Goal: Task Accomplishment & Management: Use online tool/utility

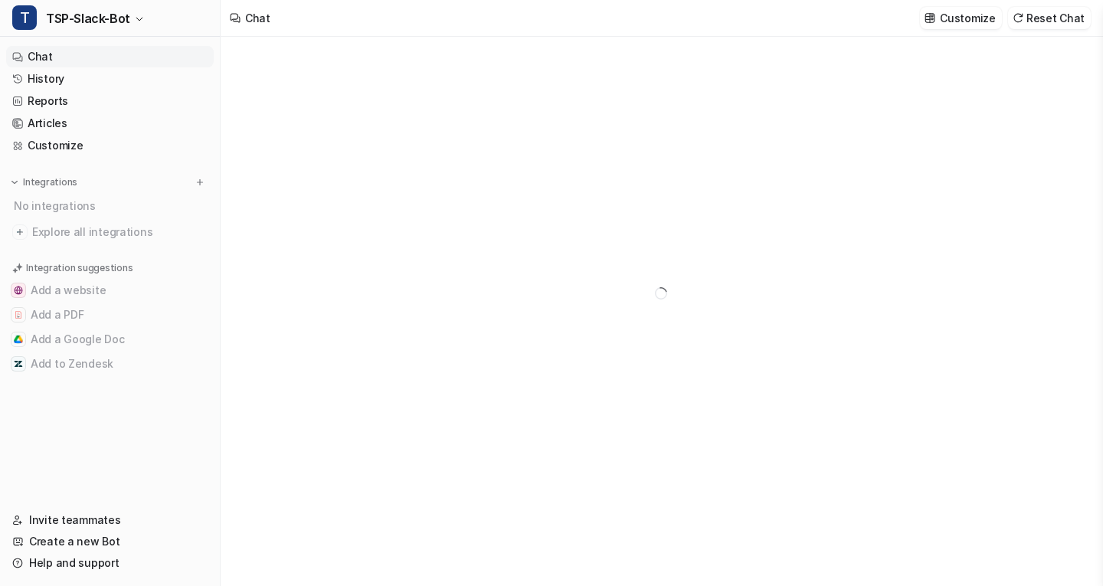
type textarea "**********"
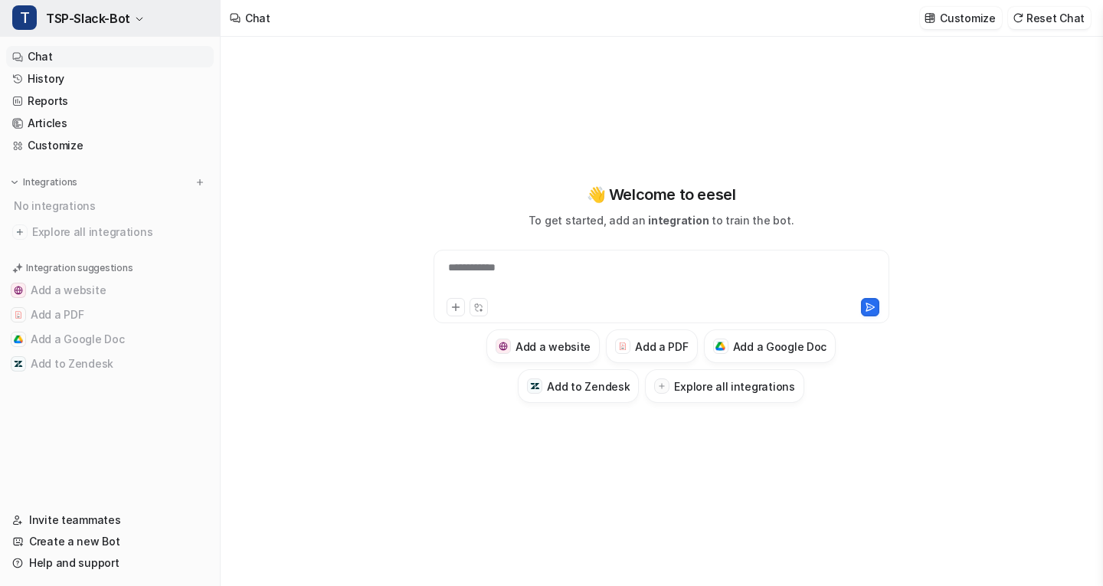
click at [132, 19] on button "T TSP-Slack-Bot" at bounding box center [110, 18] width 220 height 37
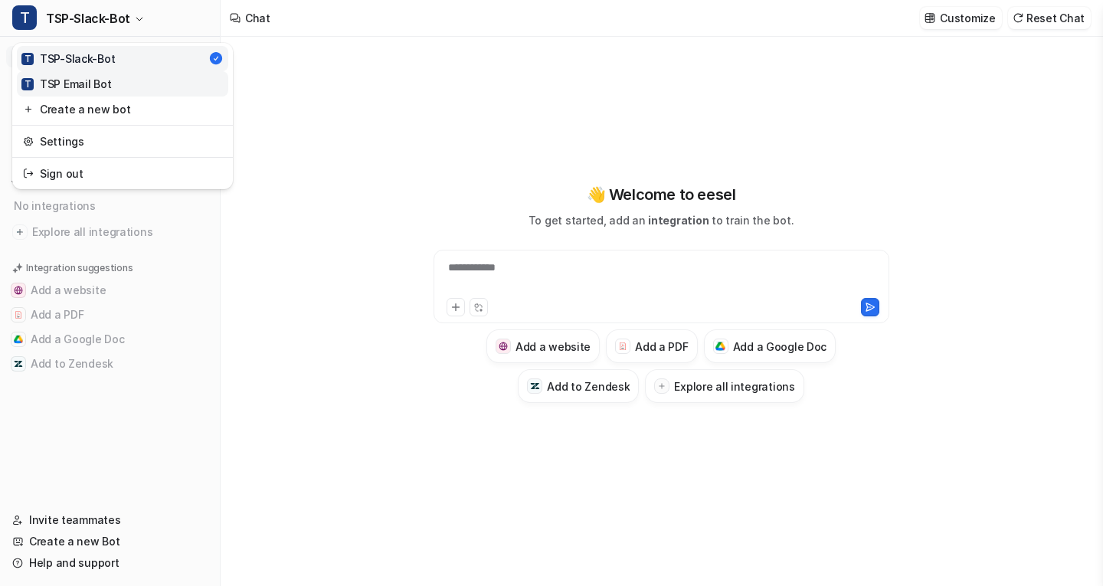
click at [96, 87] on div "T TSP Email Bot" at bounding box center [66, 84] width 90 height 16
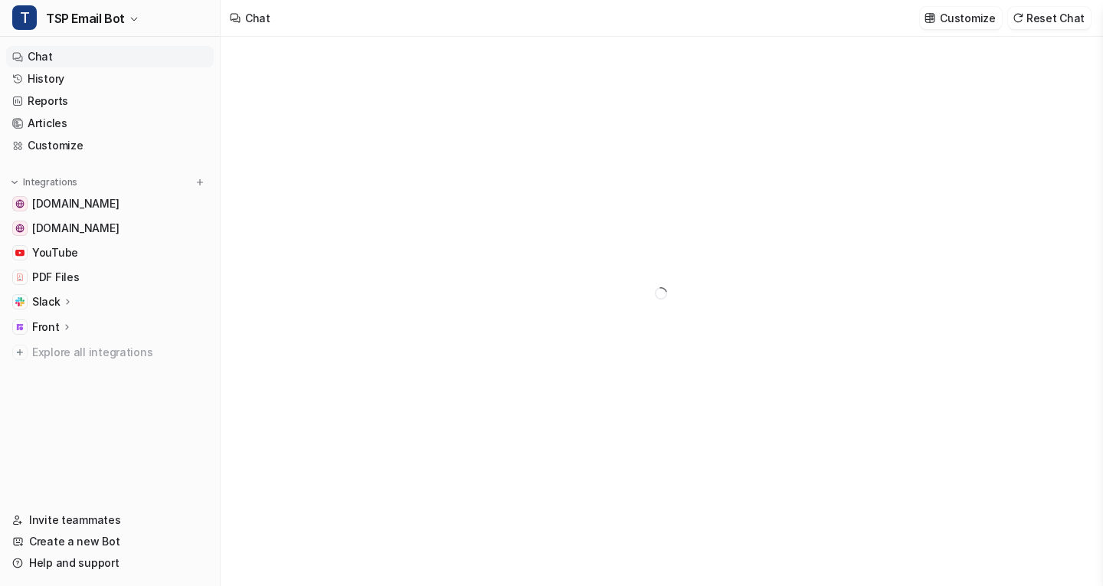
type textarea "**********"
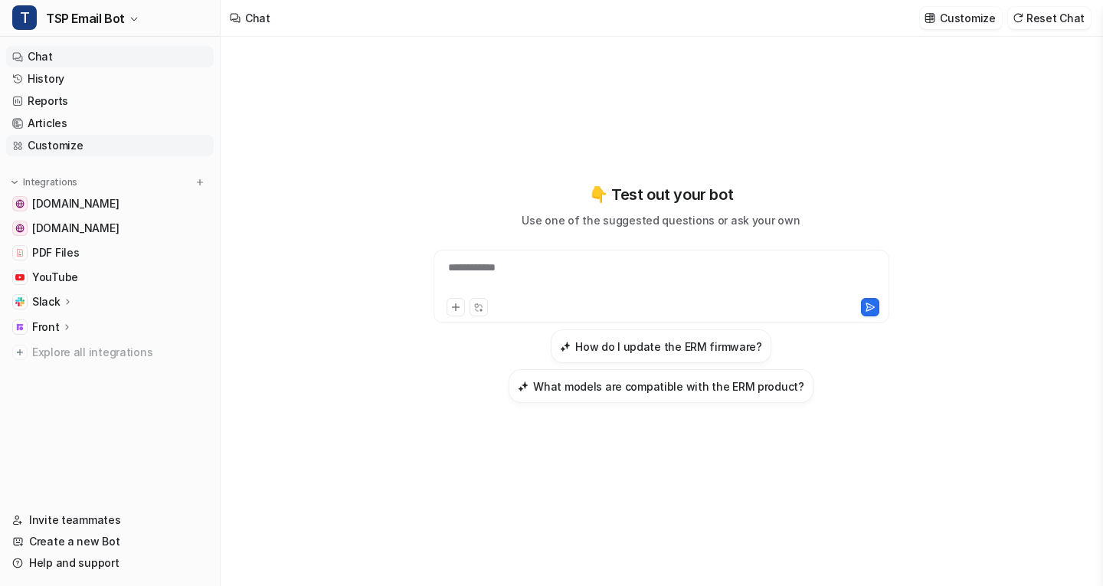
click at [99, 149] on link "Customize" at bounding box center [110, 145] width 208 height 21
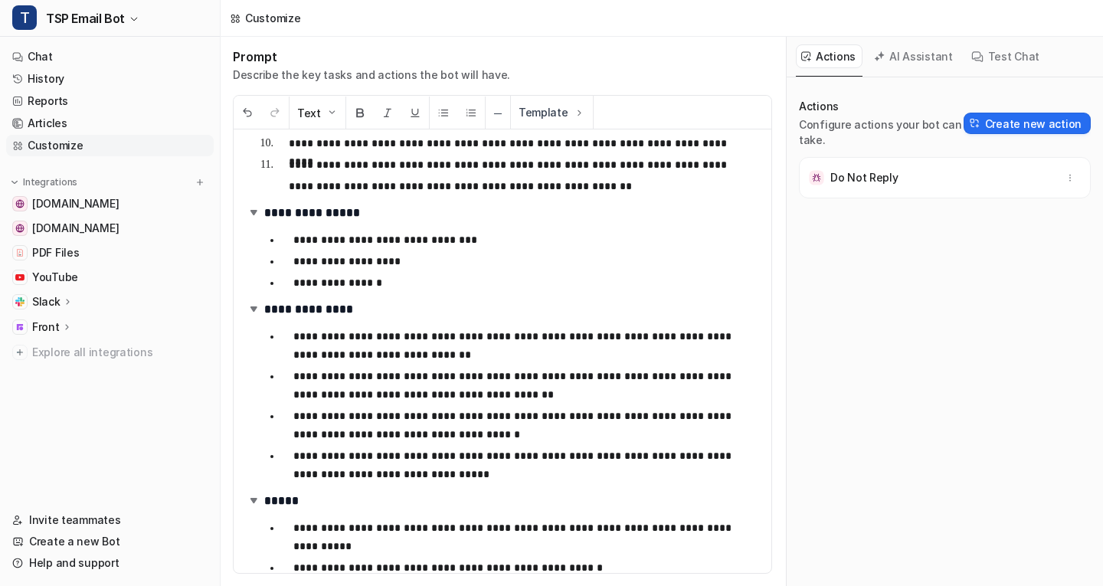
scroll to position [382, 0]
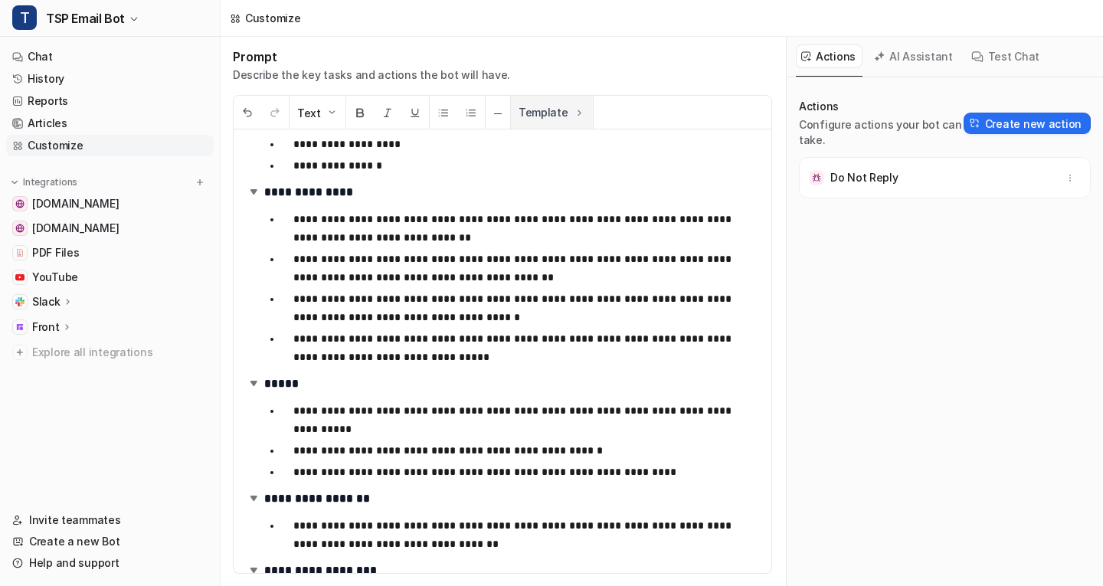
click at [546, 111] on button "Template" at bounding box center [552, 112] width 82 height 33
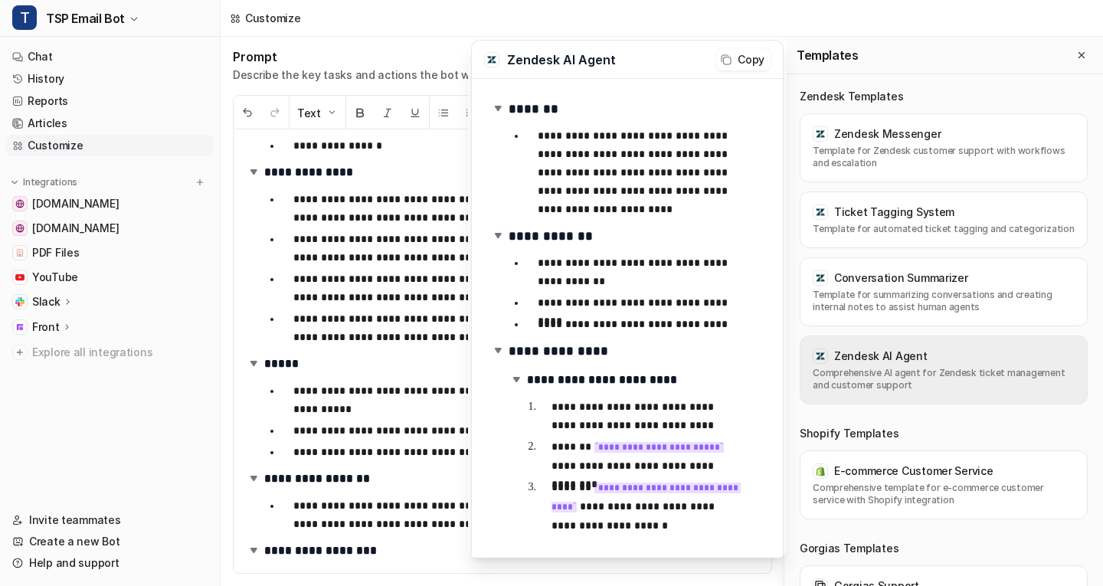
scroll to position [2, 0]
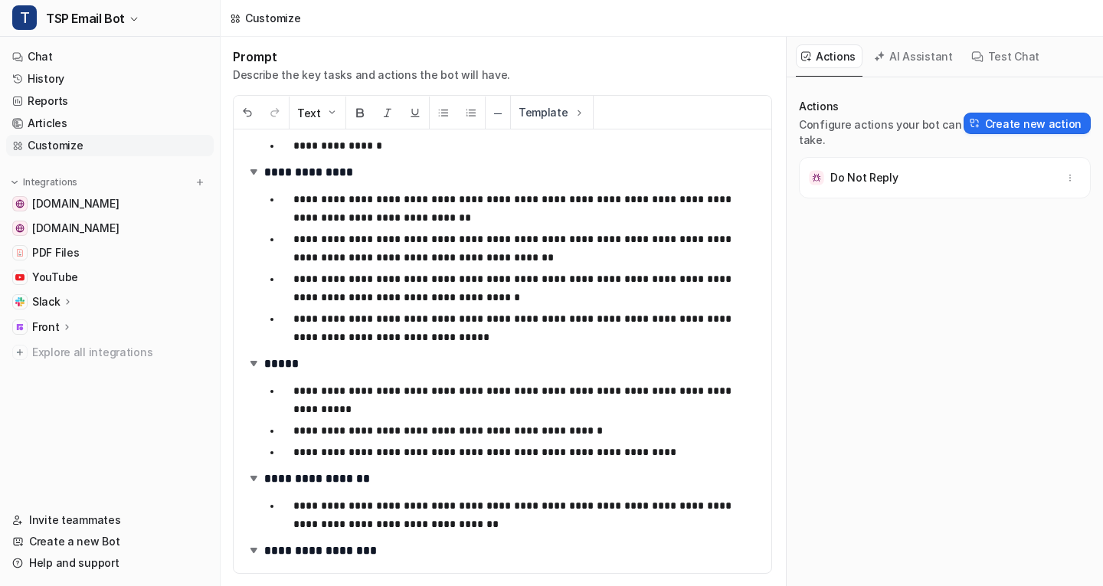
click at [350, 195] on div "**********" at bounding box center [662, 311] width 883 height 549
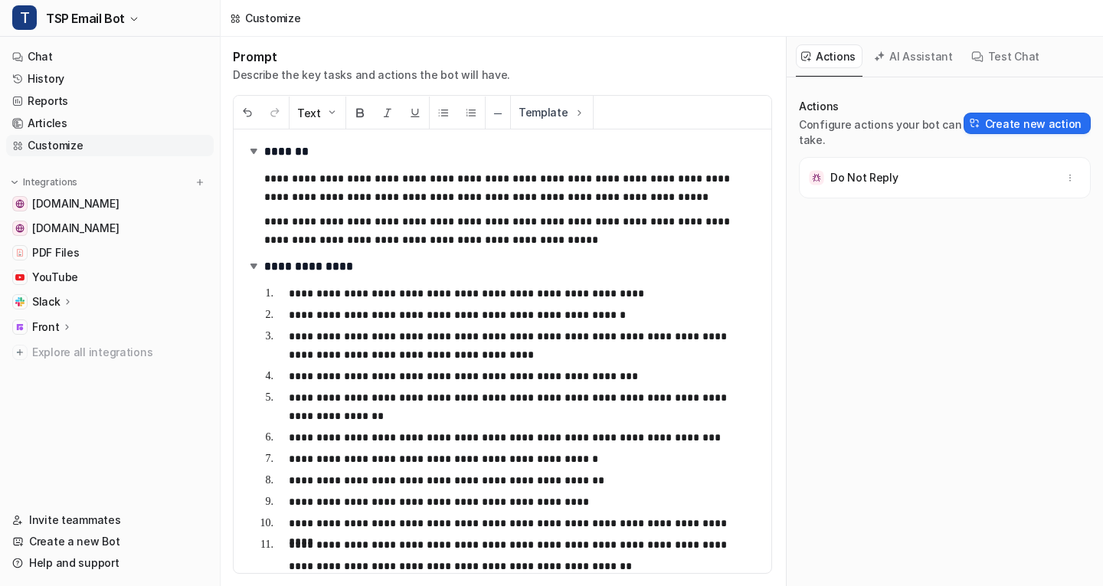
scroll to position [0, 0]
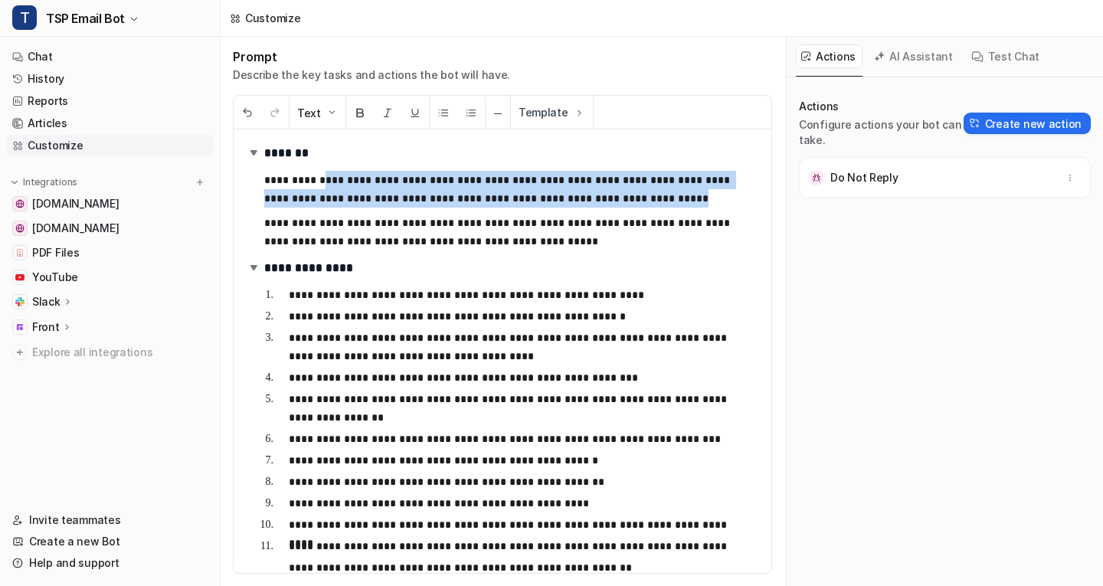
drag, startPoint x: 316, startPoint y: 182, endPoint x: 660, endPoint y: 190, distance: 344.1
click at [660, 190] on p "**********" at bounding box center [500, 189] width 472 height 37
click at [74, 122] on link "Articles" at bounding box center [110, 123] width 208 height 21
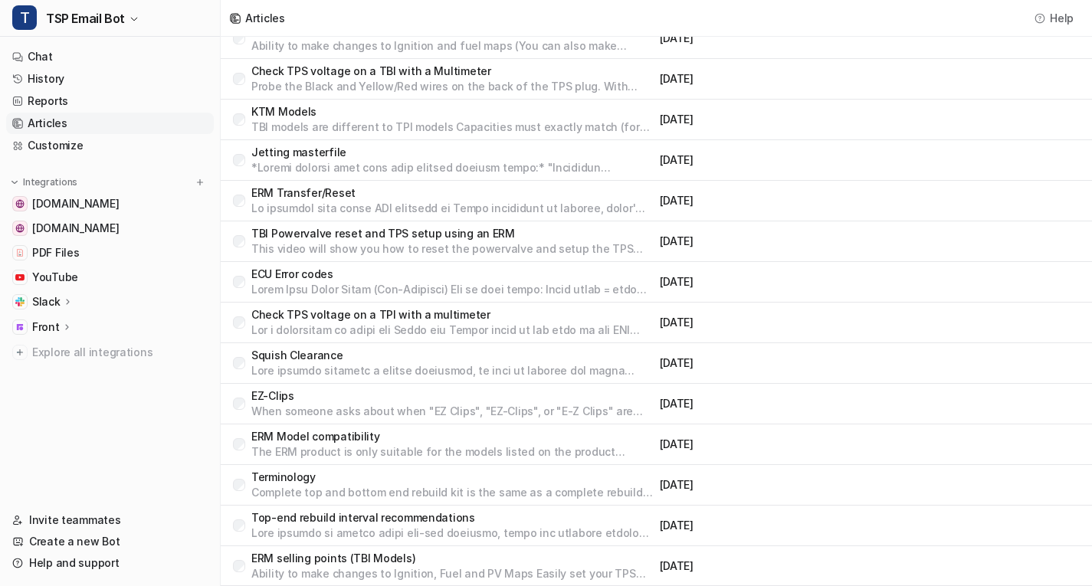
scroll to position [211, 0]
click at [368, 74] on p "Check TPS voltage on a TBI with a Multimeter" at bounding box center [452, 71] width 402 height 15
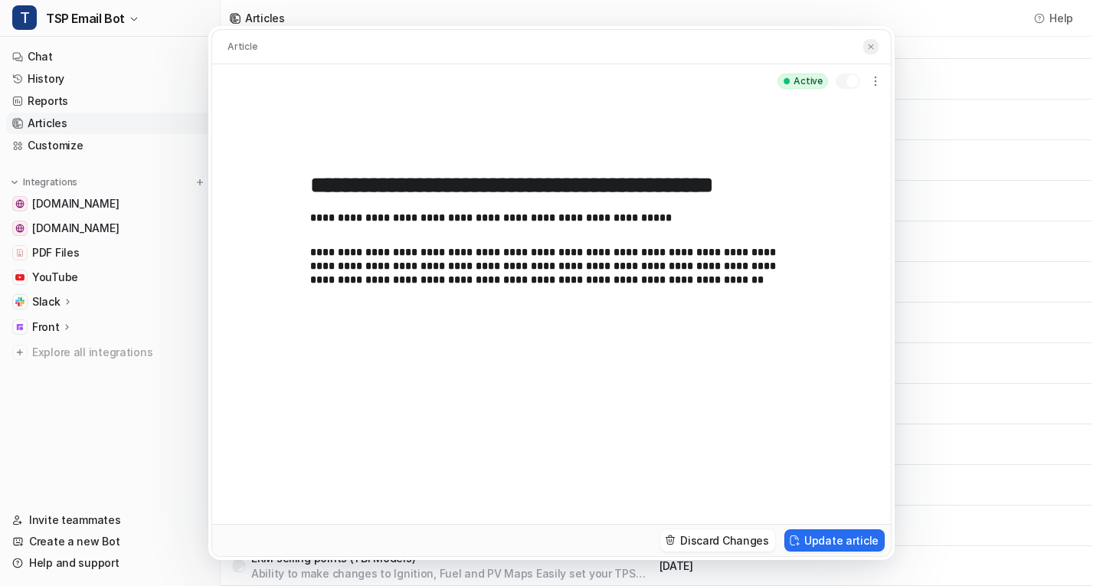
click at [873, 51] on img at bounding box center [870, 47] width 9 height 10
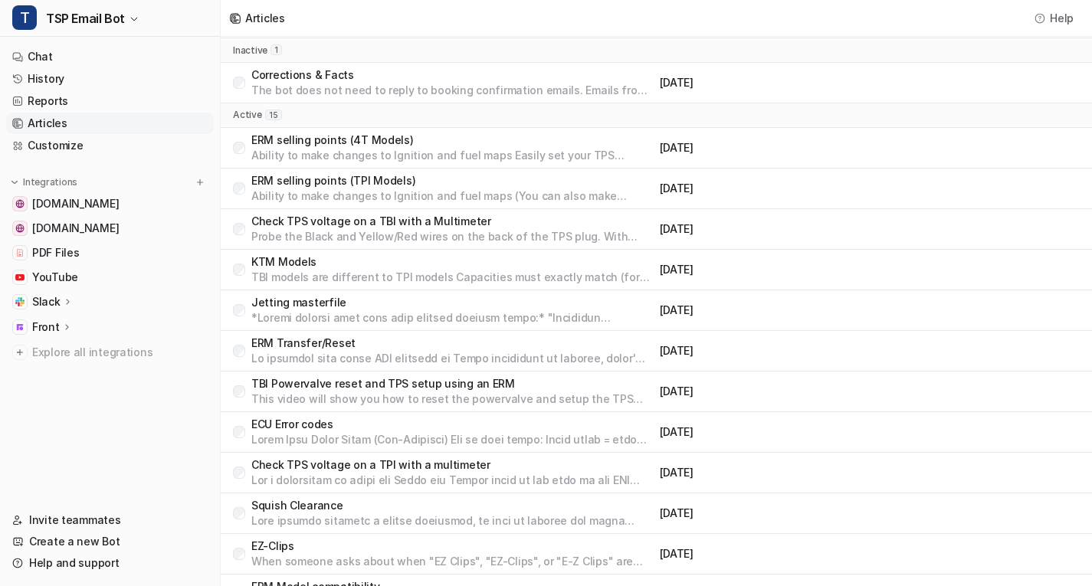
click at [329, 136] on p "ERM selling points (4T Models)" at bounding box center [452, 140] width 402 height 15
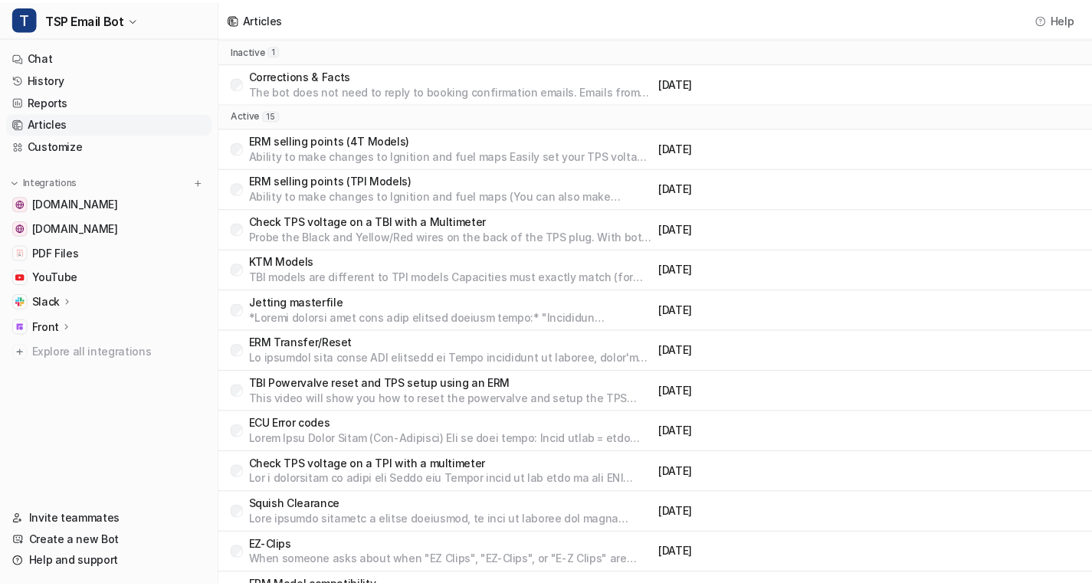
scroll to position [61, 0]
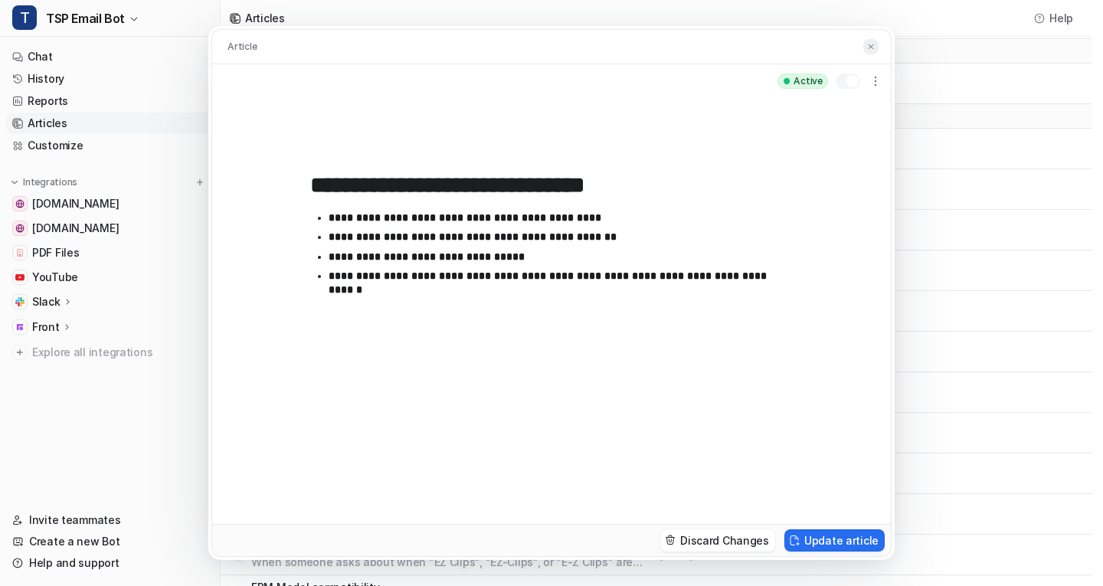
click at [873, 40] on button at bounding box center [870, 47] width 15 height 16
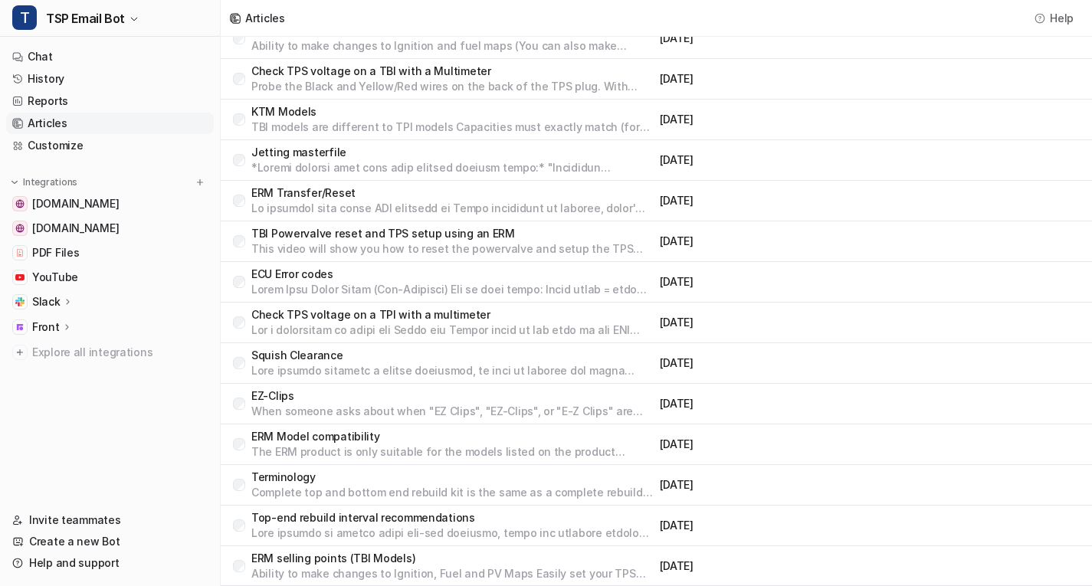
scroll to position [211, 0]
click at [316, 491] on p "Complete top and bottom end rebuild kit is the same as a complete rebuild kit W…" at bounding box center [452, 492] width 402 height 15
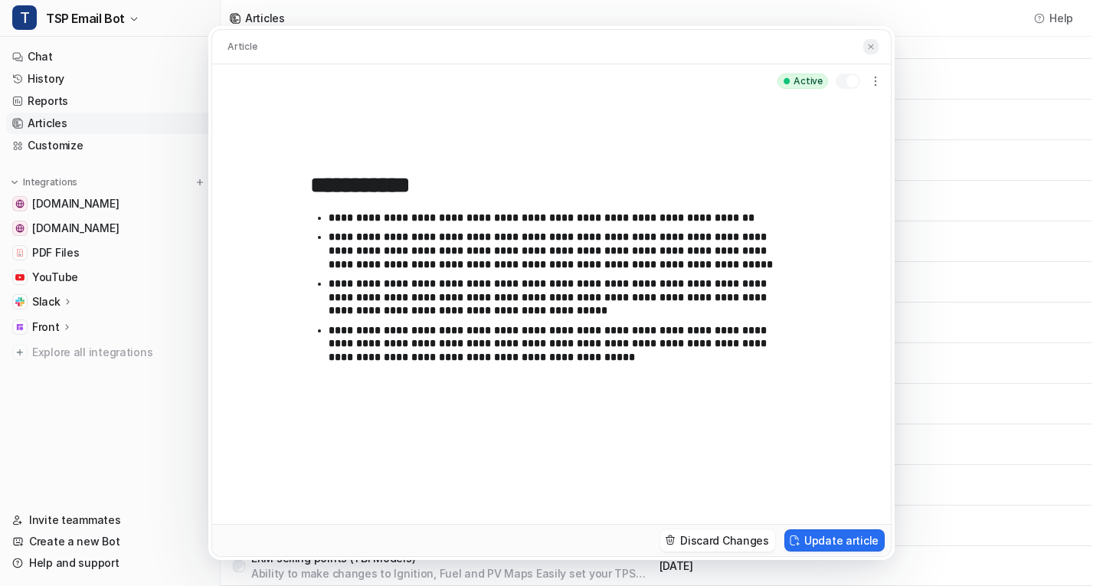
click at [874, 49] on img at bounding box center [870, 47] width 9 height 10
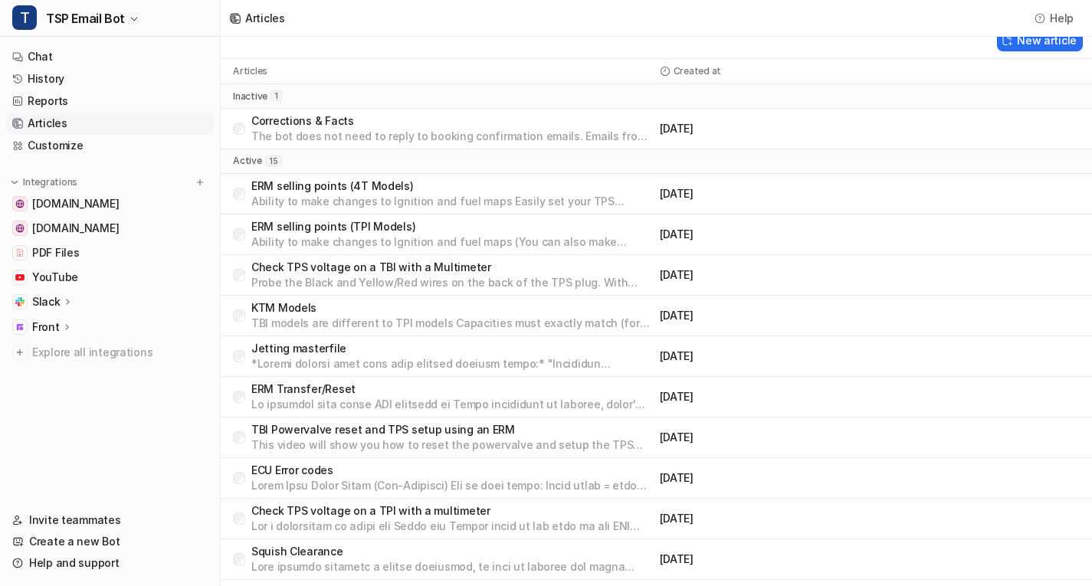
scroll to position [0, 0]
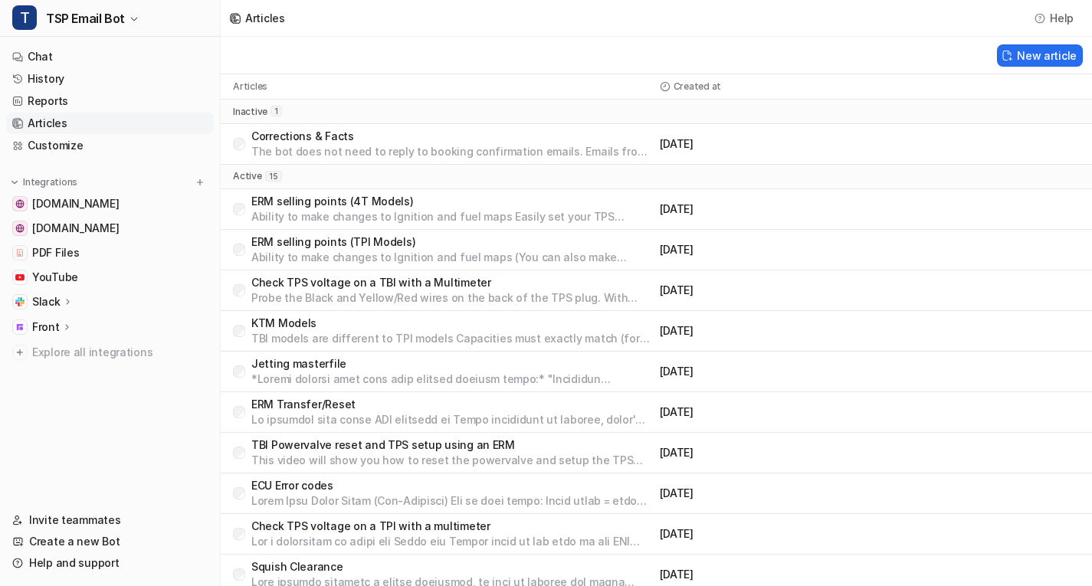
click at [345, 127] on div "Corrections & Facts The bot does not need to reply to booking confirmation emai…" at bounding box center [656, 144] width 871 height 41
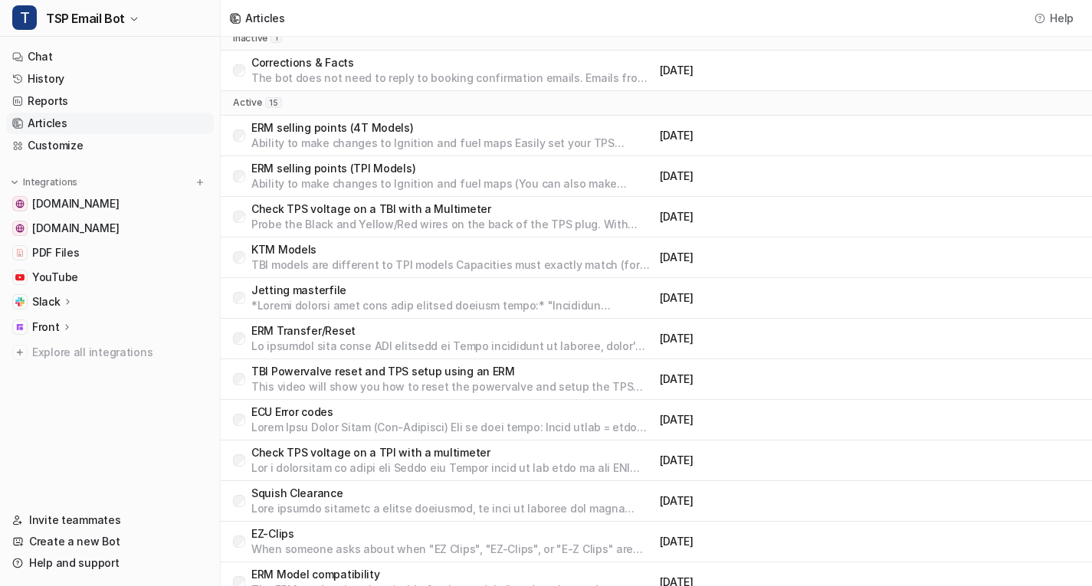
click at [323, 291] on p "Jetting masterfile" at bounding box center [452, 290] width 402 height 15
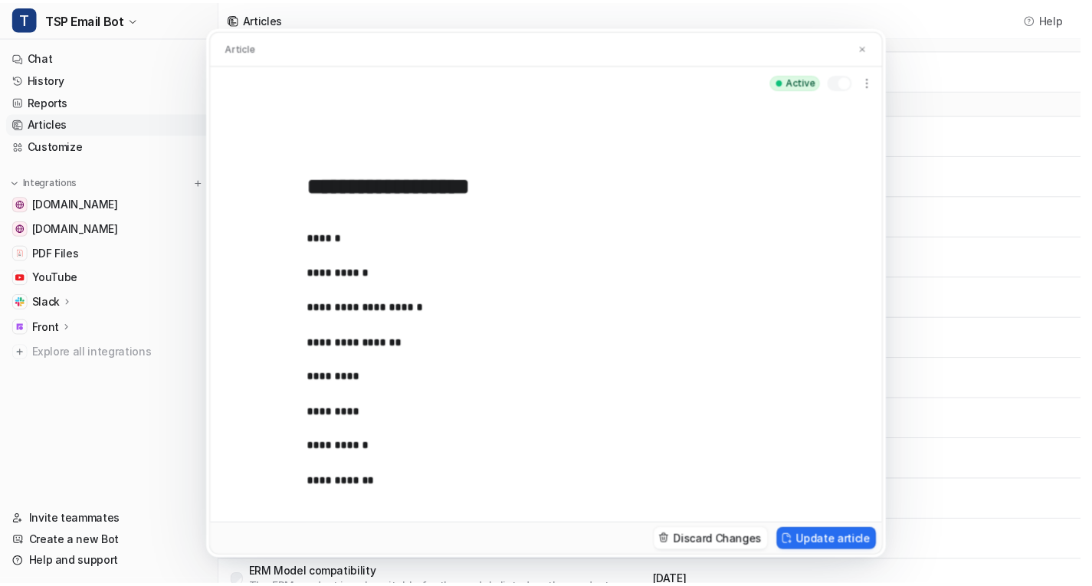
scroll to position [536, 0]
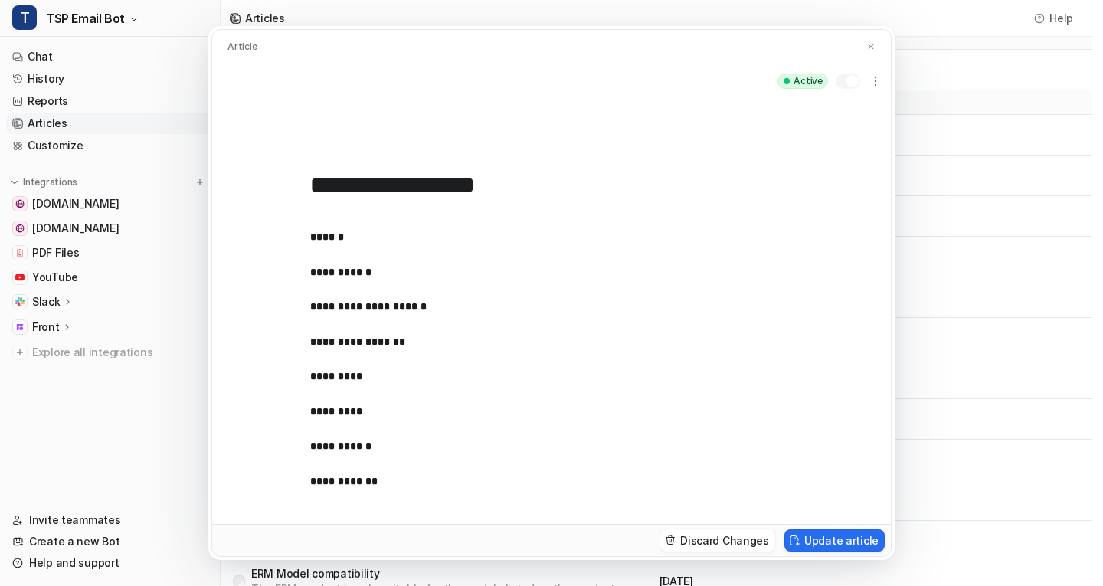
click at [877, 38] on div "Article" at bounding box center [551, 47] width 679 height 34
click at [873, 40] on button at bounding box center [870, 47] width 15 height 16
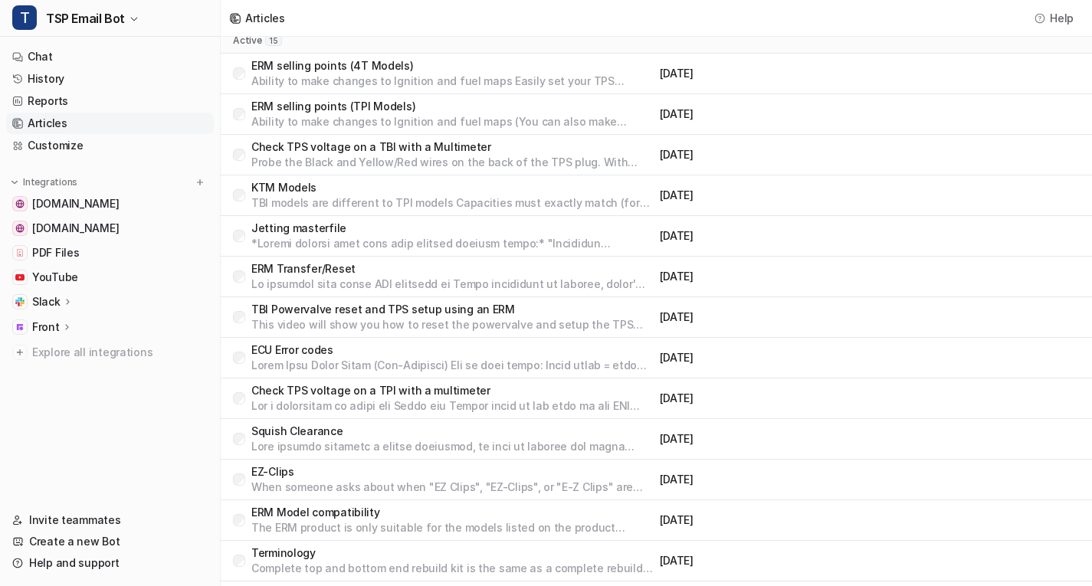
click at [296, 276] on div "ERM Transfer/Reset" at bounding box center [452, 276] width 402 height 31
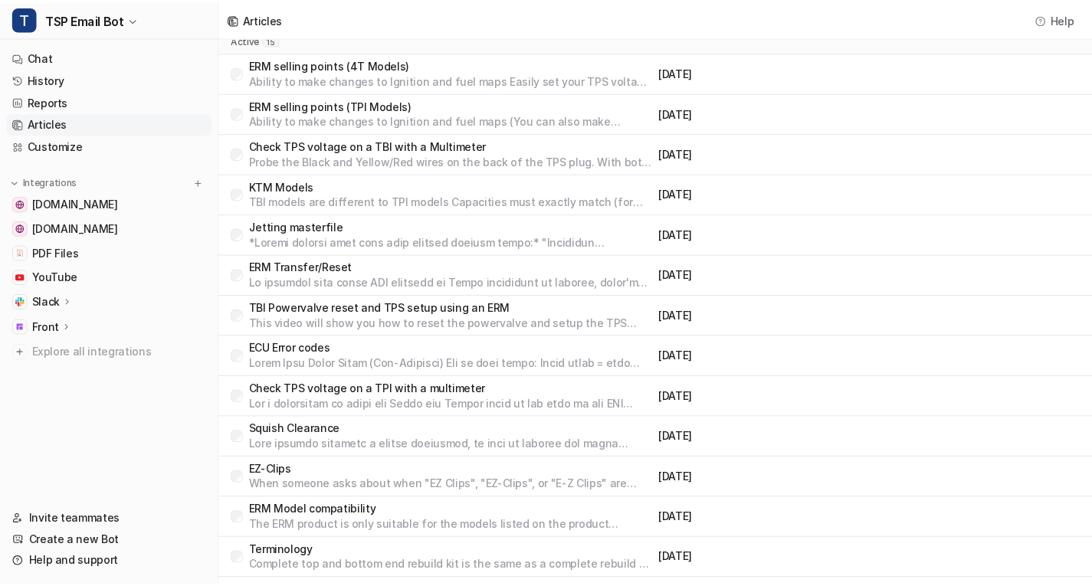
scroll to position [139, 0]
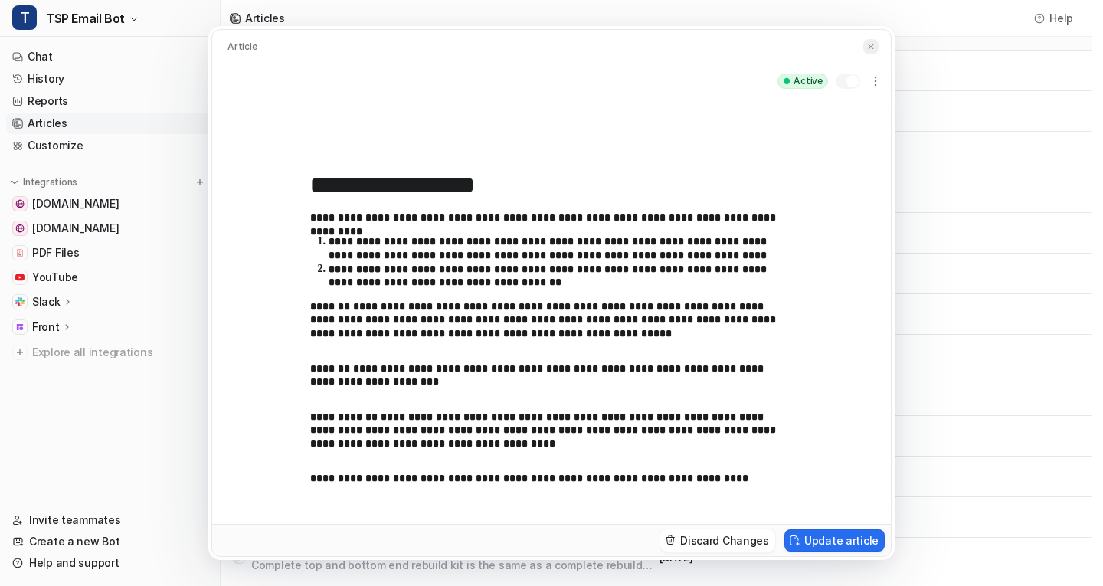
click at [874, 44] on img at bounding box center [870, 47] width 9 height 10
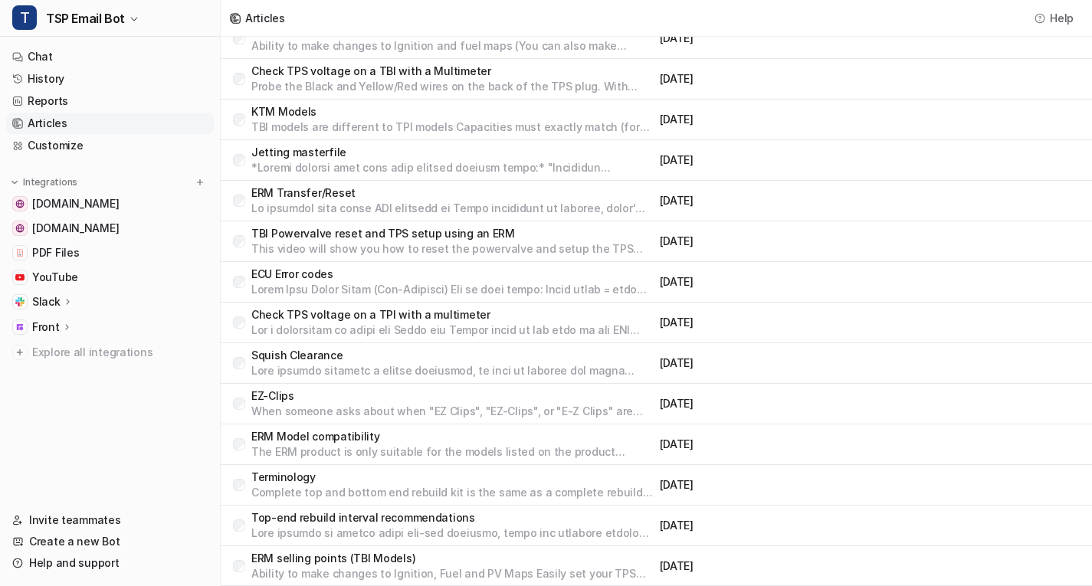
scroll to position [211, 0]
click at [335, 401] on p "EZ-Clips" at bounding box center [452, 395] width 402 height 15
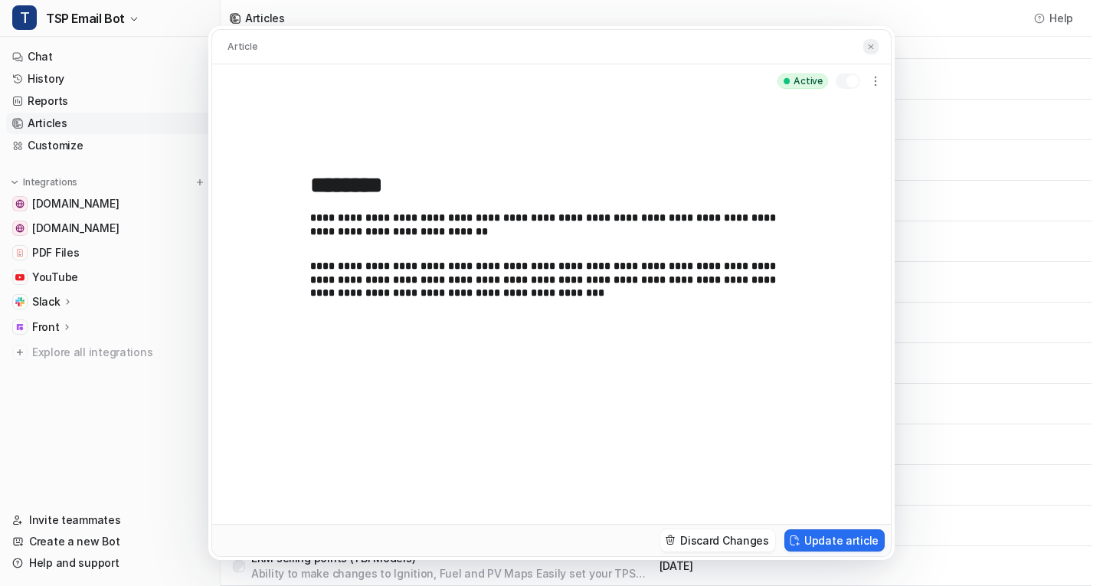
click at [875, 41] on button at bounding box center [870, 47] width 15 height 16
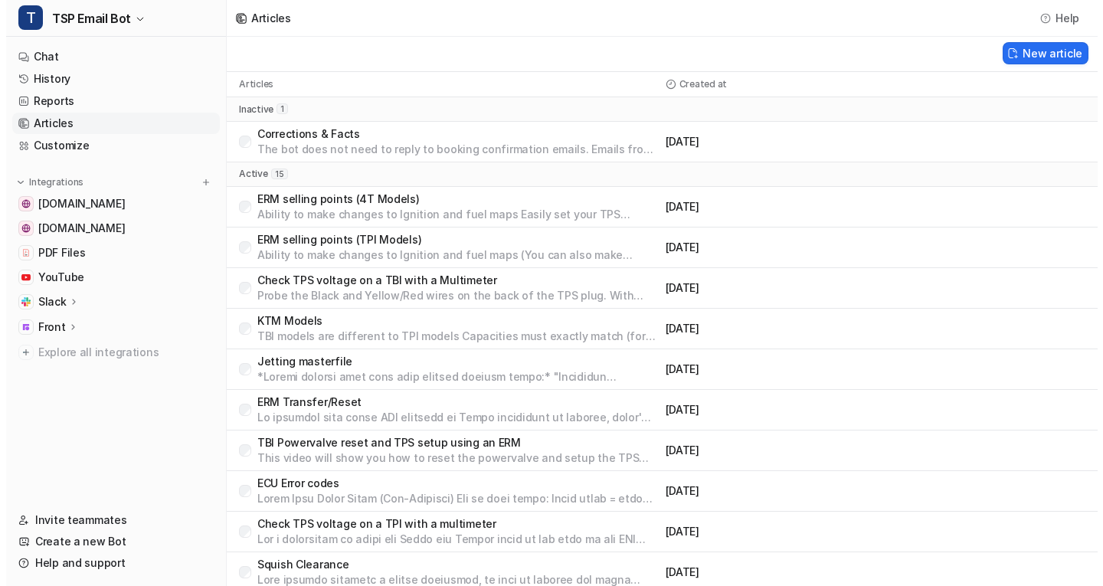
scroll to position [0, 0]
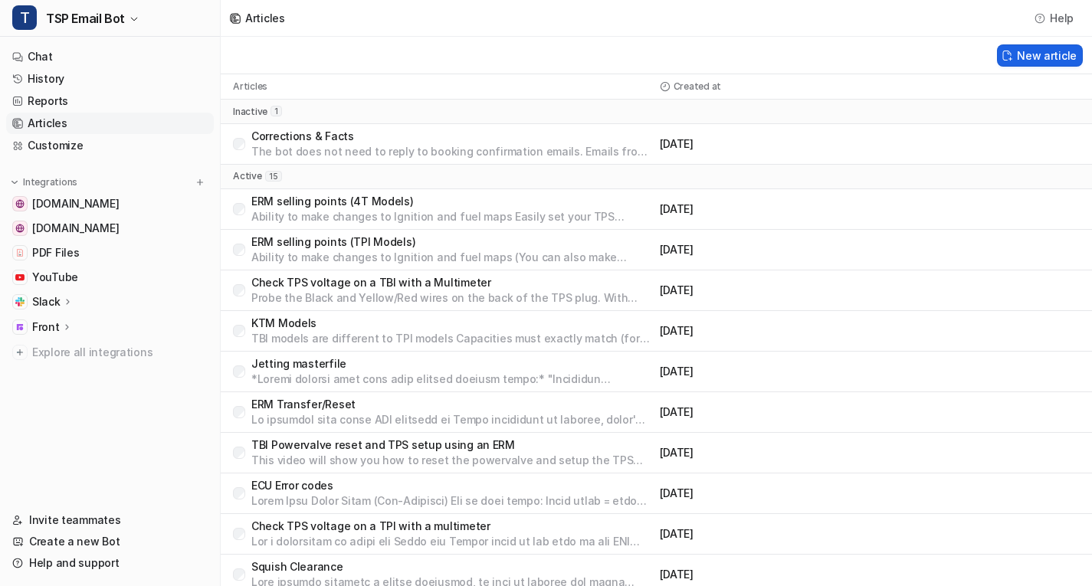
click at [1075, 60] on button "New article" at bounding box center [1040, 55] width 86 height 22
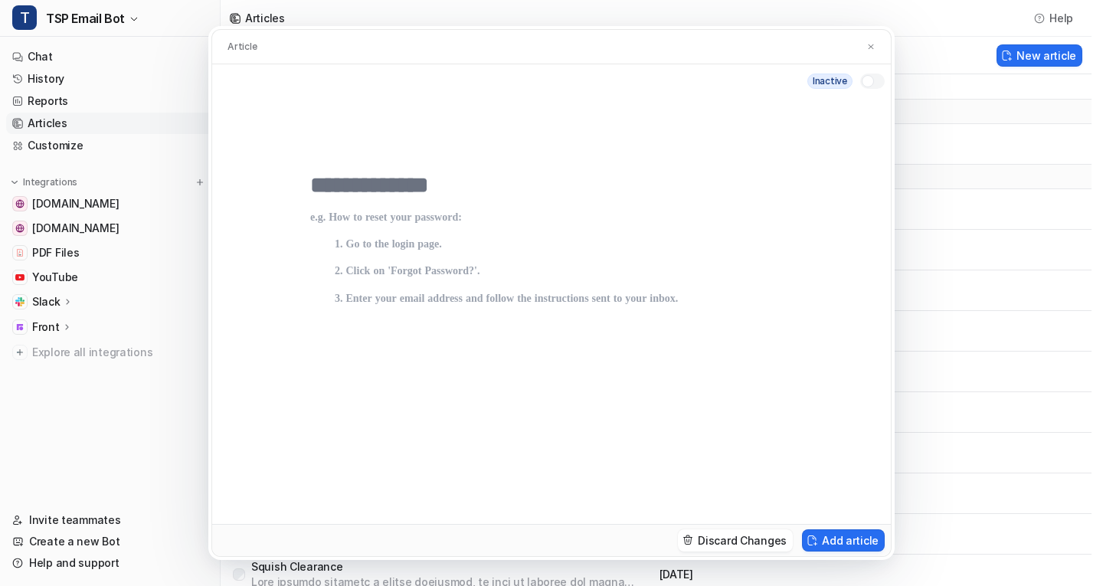
click at [865, 84] on div at bounding box center [868, 81] width 12 height 12
click at [865, 84] on div at bounding box center [872, 81] width 25 height 15
click at [877, 50] on button at bounding box center [870, 47] width 15 height 16
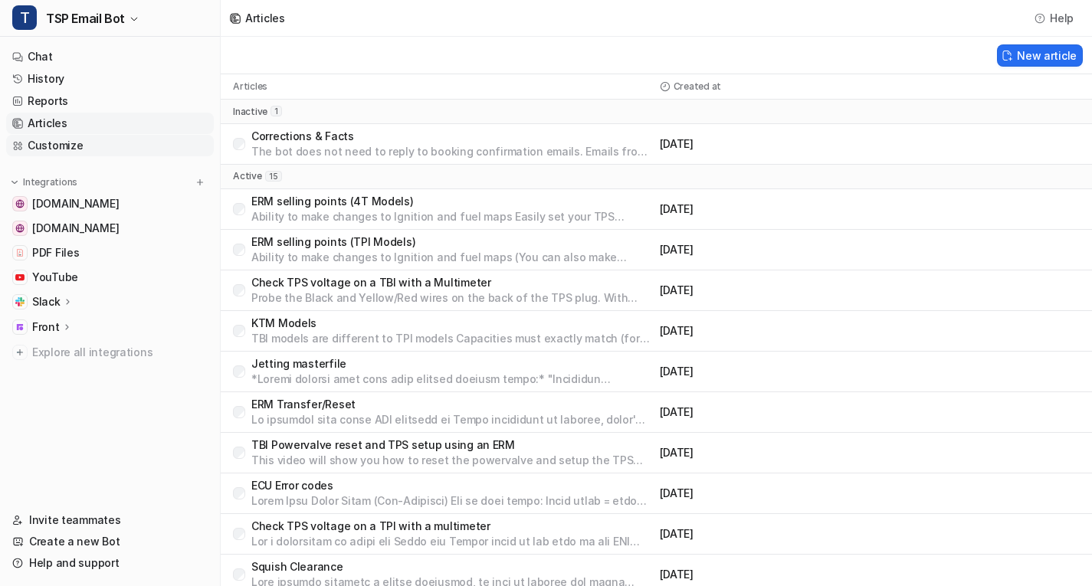
click at [78, 149] on link "Customize" at bounding box center [110, 145] width 208 height 21
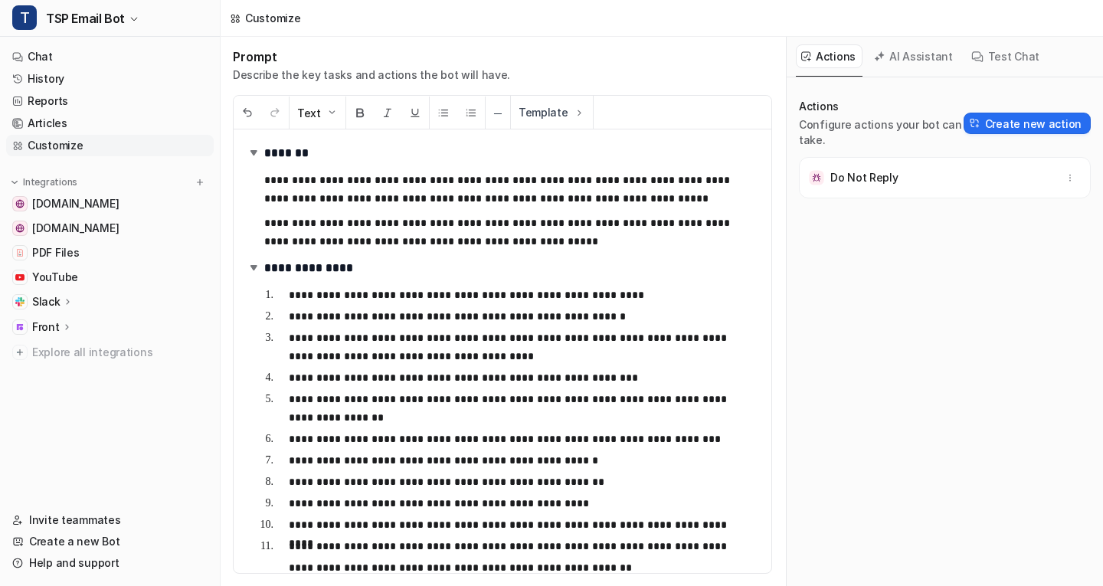
click at [902, 61] on button "AI Assistant" at bounding box center [914, 56] width 91 height 24
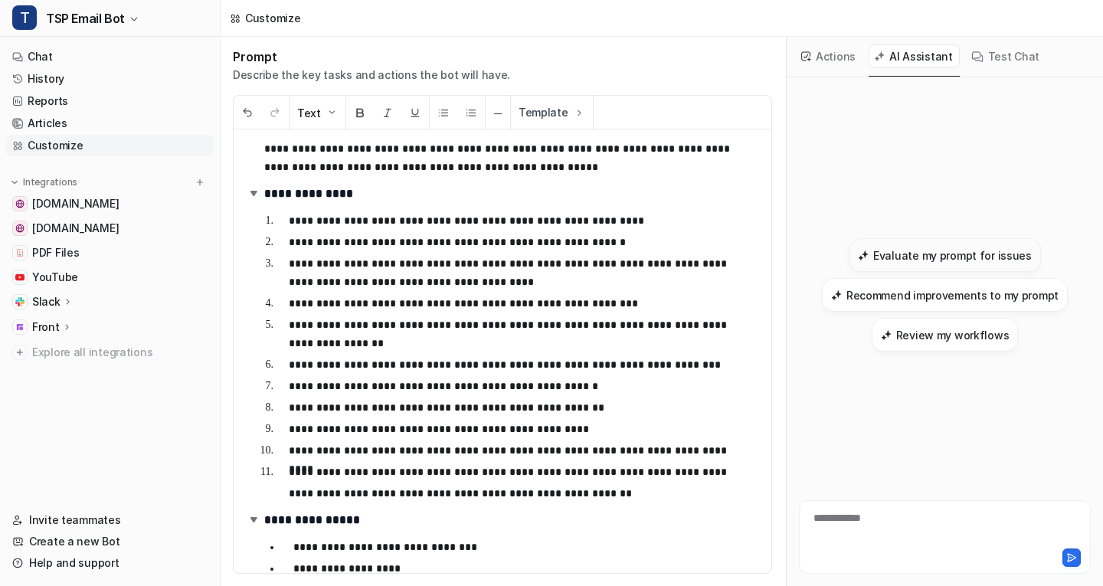
scroll to position [75, 0]
click at [942, 245] on button "Evaluate my prompt for issues" at bounding box center [945, 255] width 192 height 34
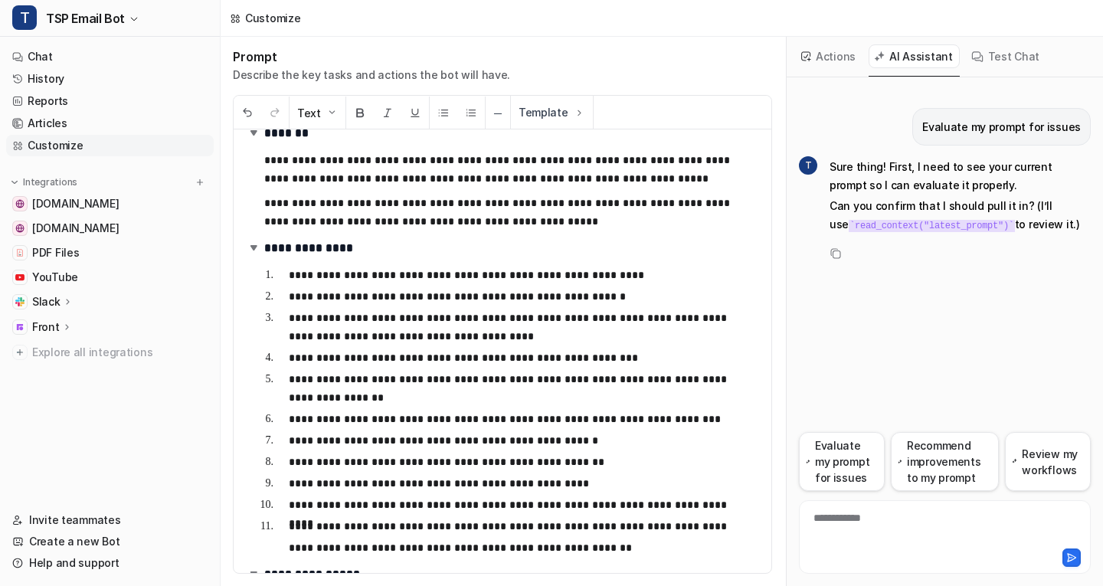
scroll to position [20, 0]
click at [847, 57] on button "Actions" at bounding box center [829, 56] width 67 height 24
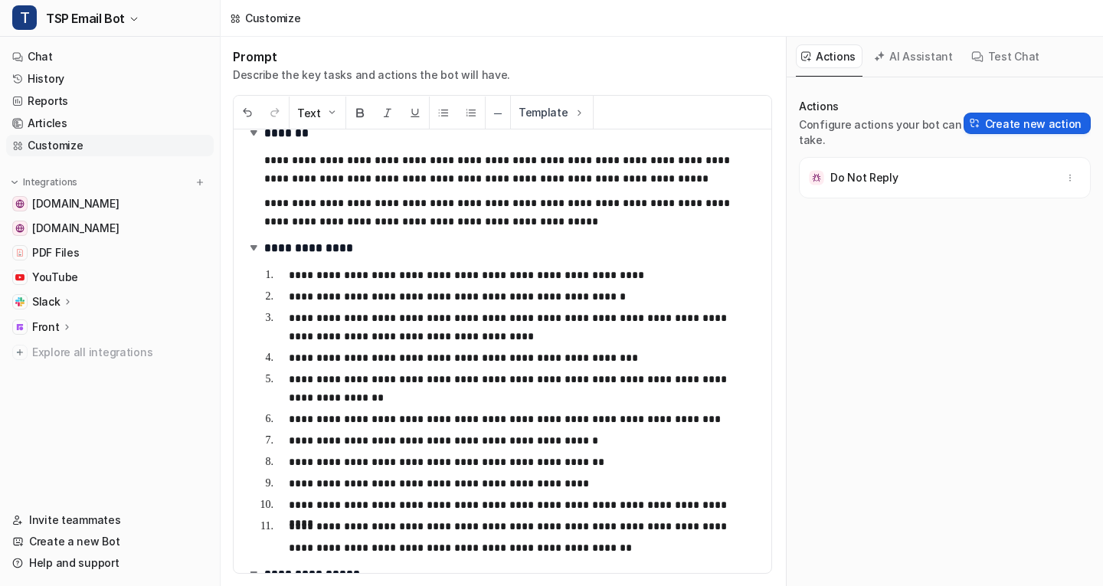
click at [1020, 122] on button "Create new action" at bounding box center [1027, 123] width 127 height 21
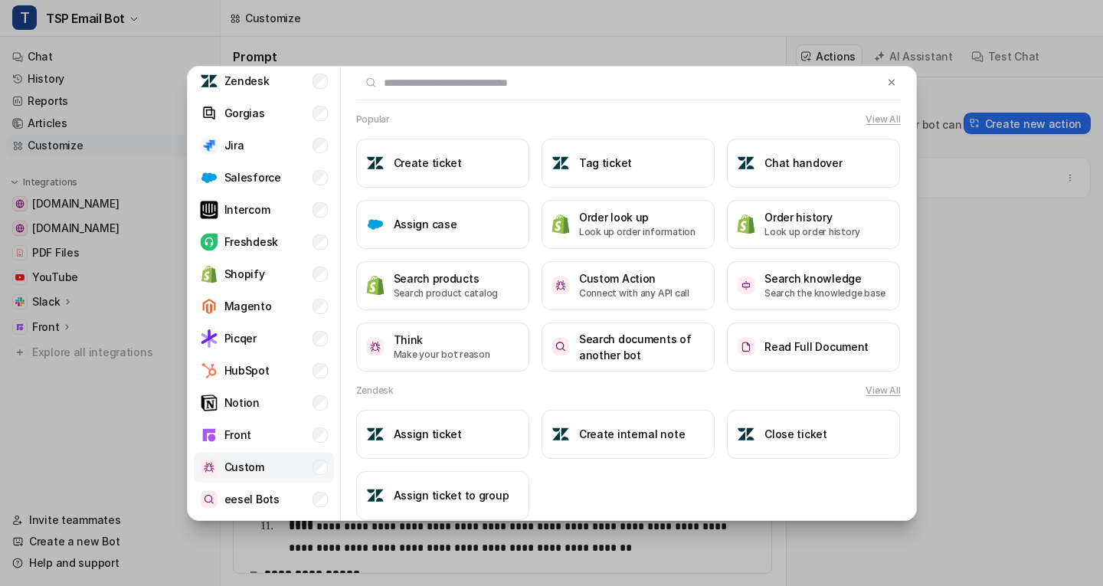
scroll to position [2, 0]
click at [259, 470] on p "Custom" at bounding box center [244, 466] width 40 height 16
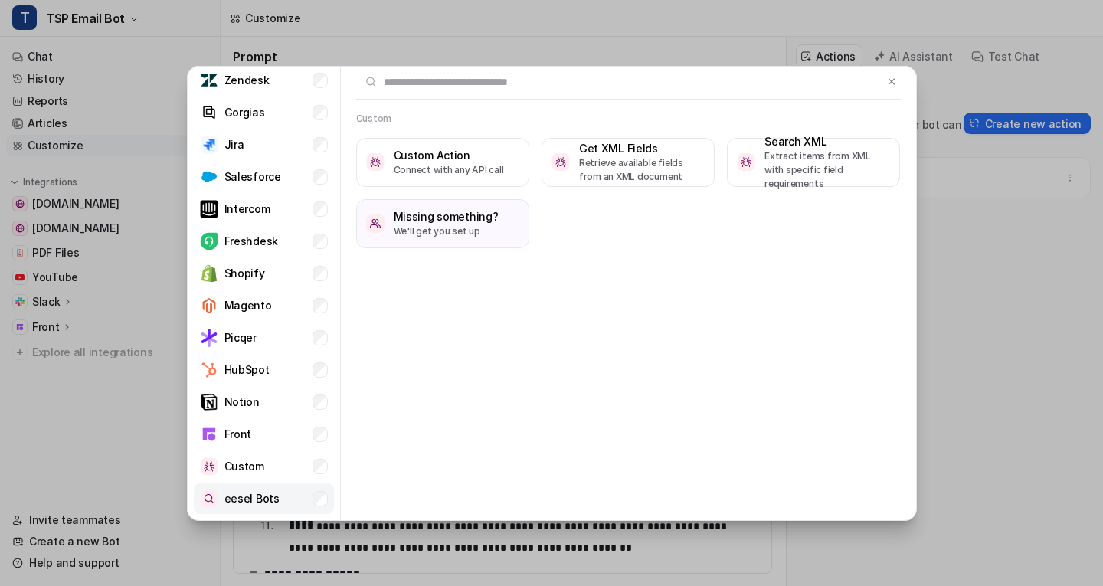
click at [264, 497] on p "eesel Bots" at bounding box center [251, 498] width 55 height 16
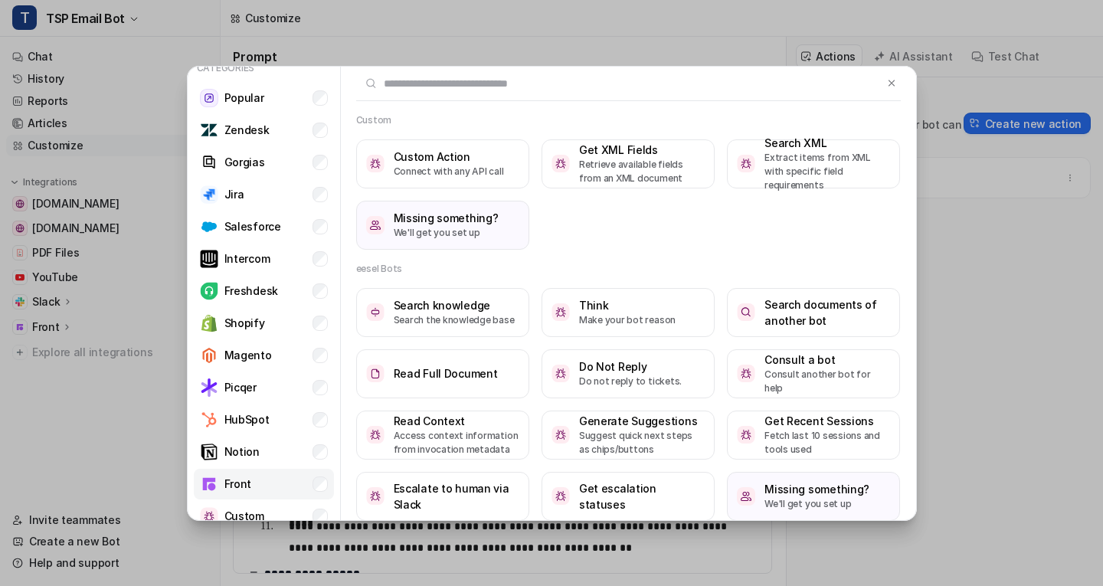
scroll to position [0, 0]
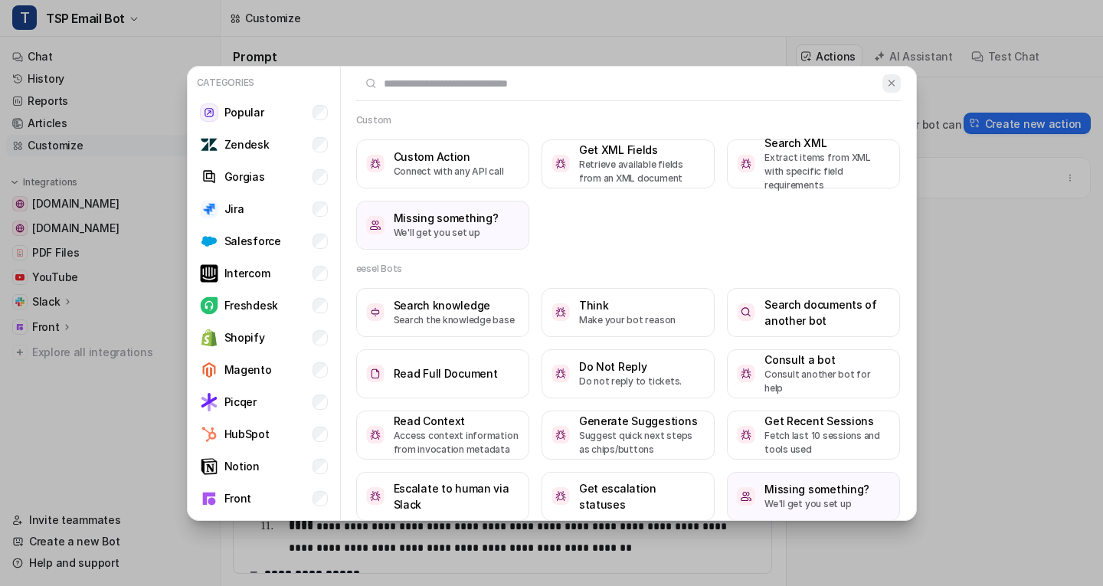
click at [886, 83] on img at bounding box center [891, 82] width 11 height 11
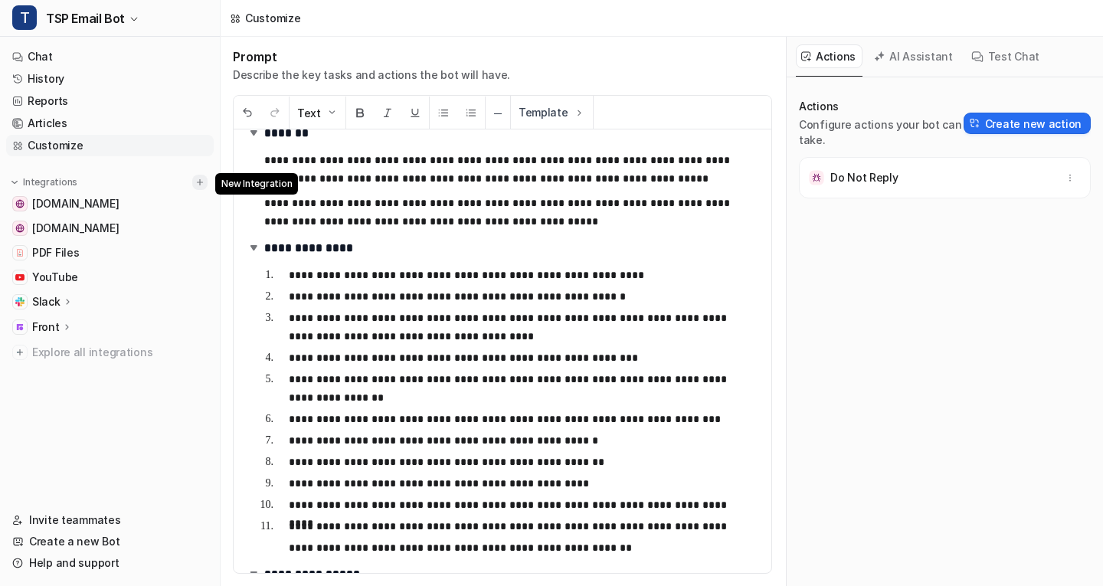
click at [199, 178] on img at bounding box center [200, 182] width 11 height 11
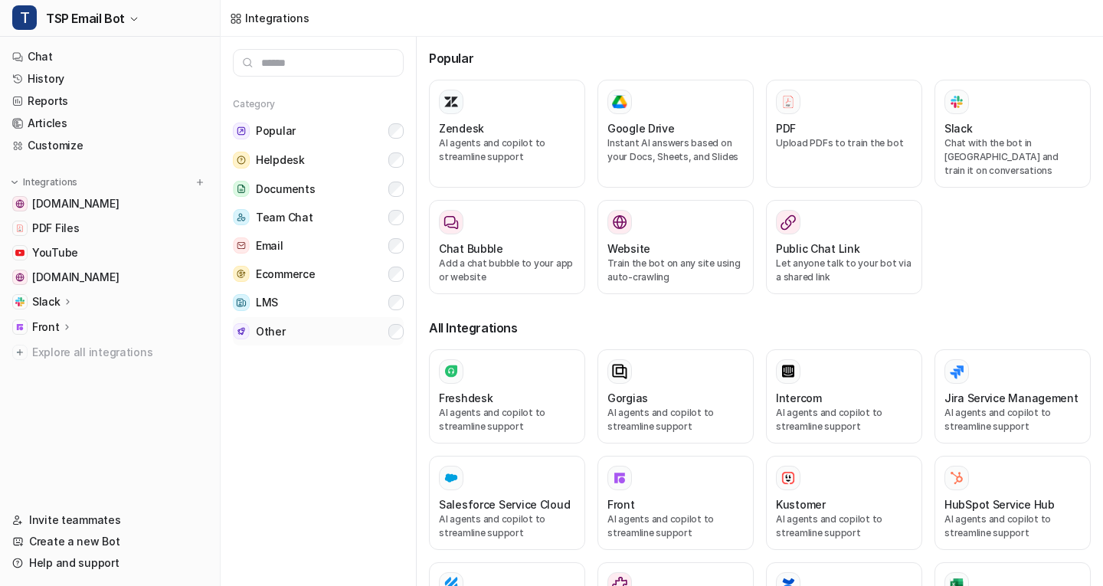
click at [274, 324] on span "Other" at bounding box center [271, 331] width 30 height 15
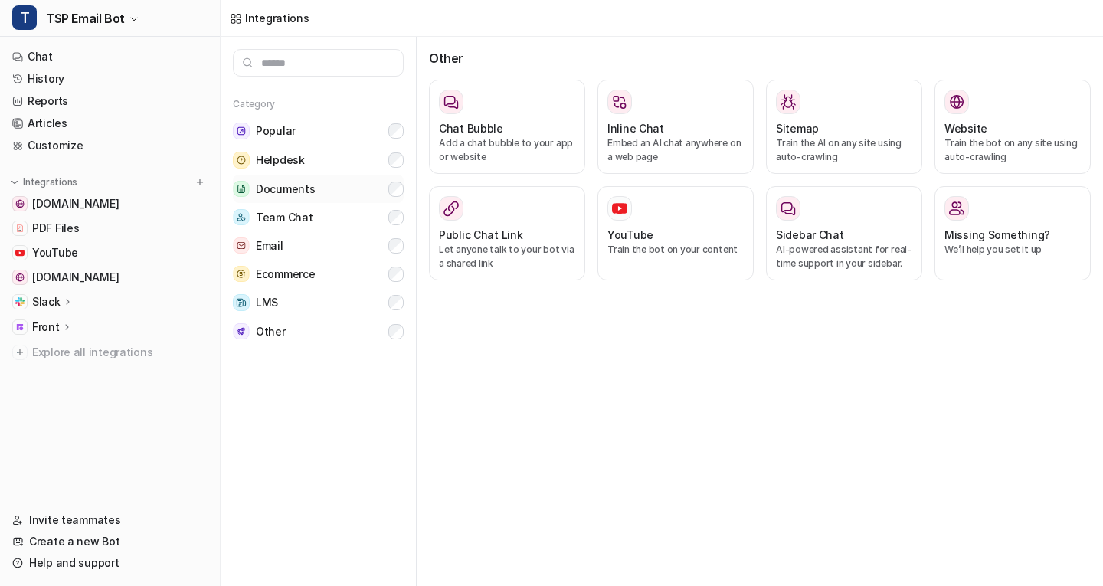
click at [320, 192] on button "Documents" at bounding box center [318, 189] width 171 height 28
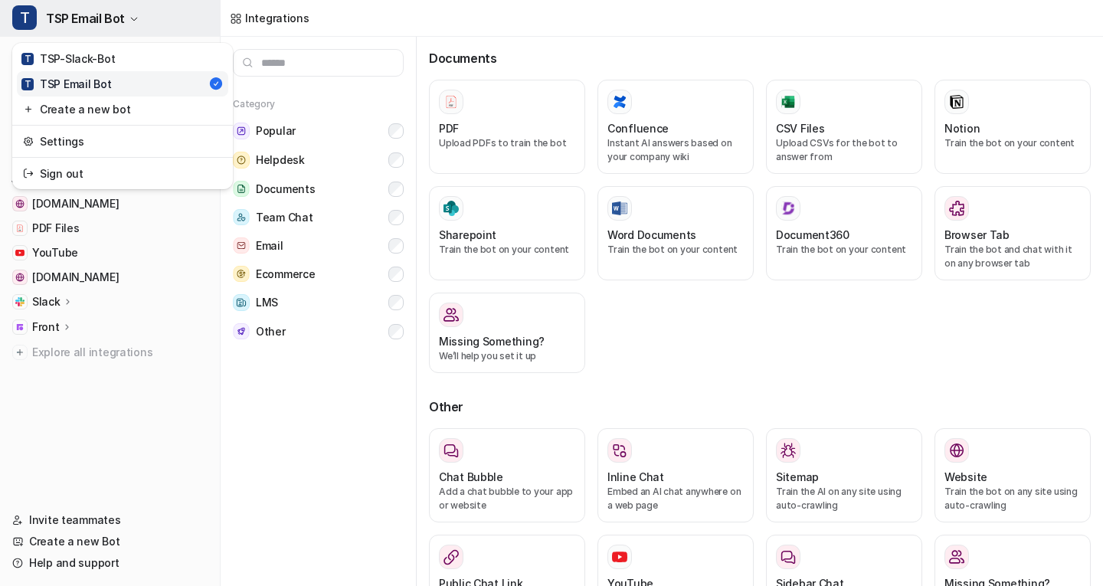
click at [132, 13] on button "T TSP Email Bot" at bounding box center [110, 18] width 220 height 37
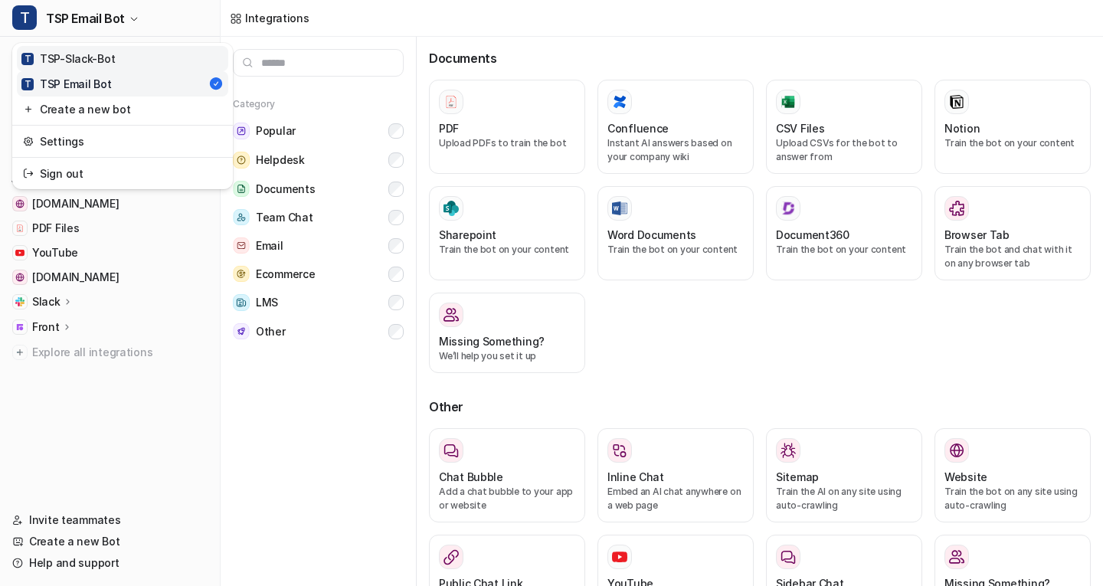
click at [87, 57] on div "T TSP-Slack-Bot" at bounding box center [67, 59] width 93 height 16
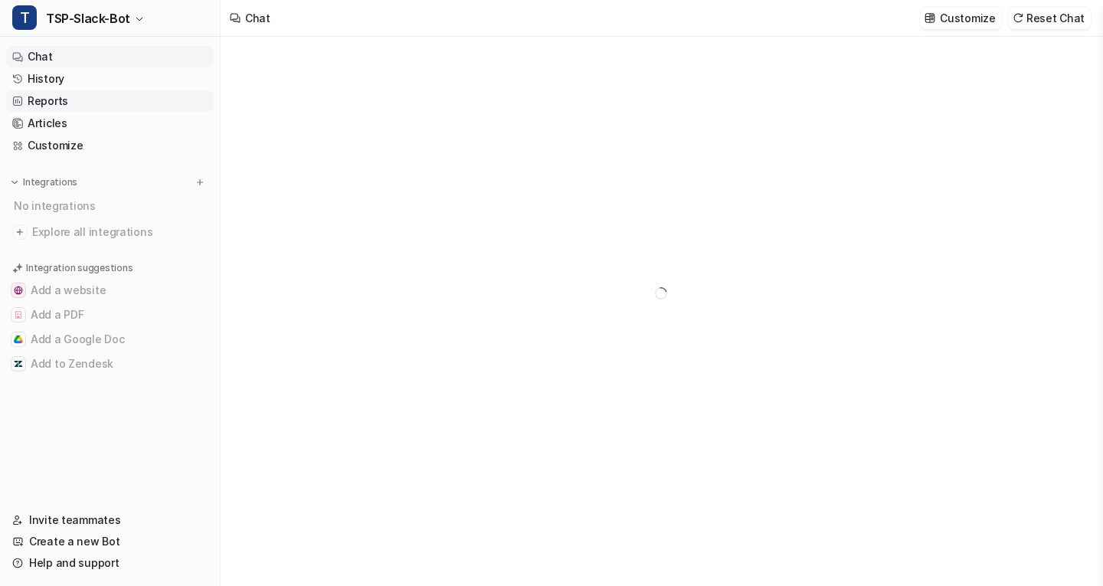
type textarea "**********"
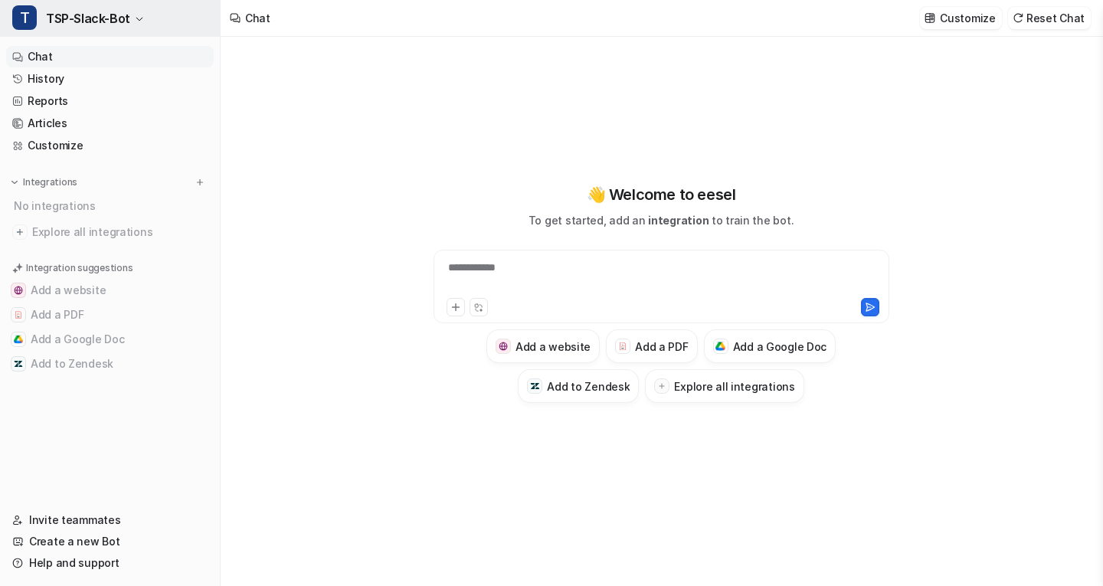
click at [129, 21] on button "T TSP-Slack-Bot" at bounding box center [110, 18] width 220 height 37
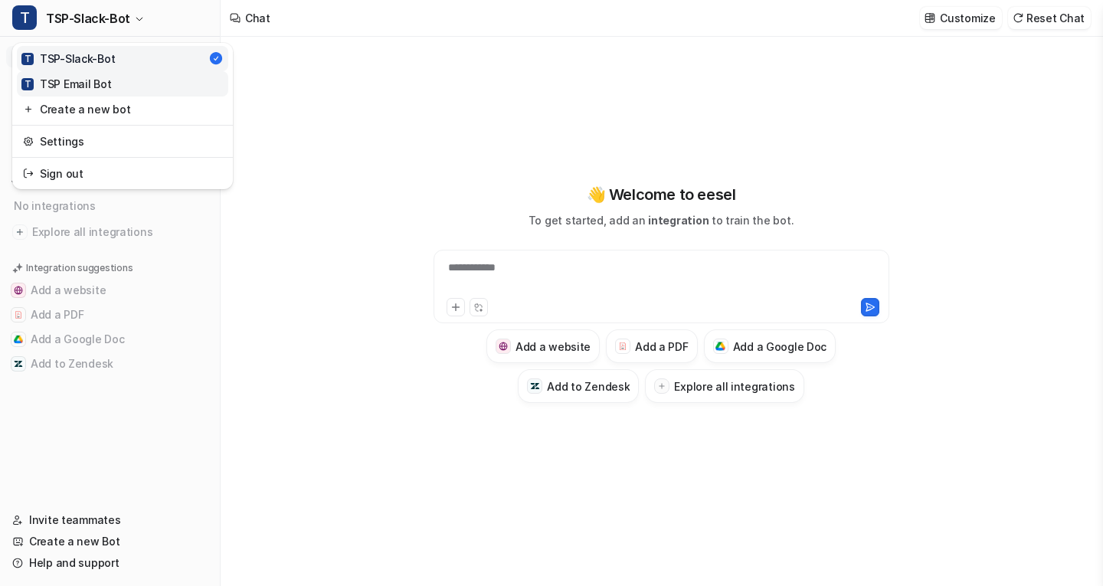
click at [102, 78] on div "T TSP Email Bot" at bounding box center [66, 84] width 90 height 16
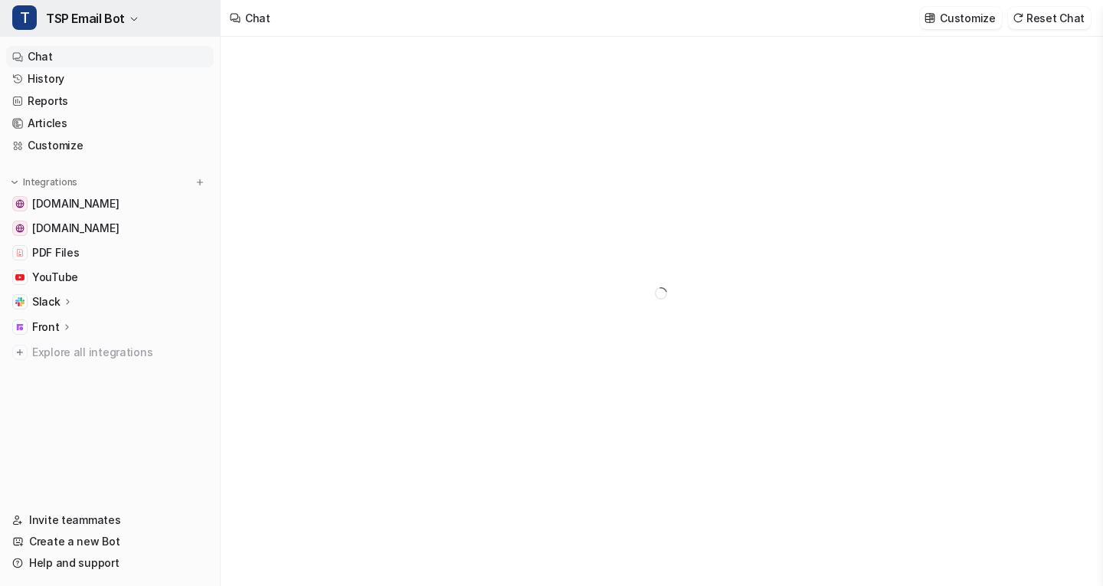
type textarea "**********"
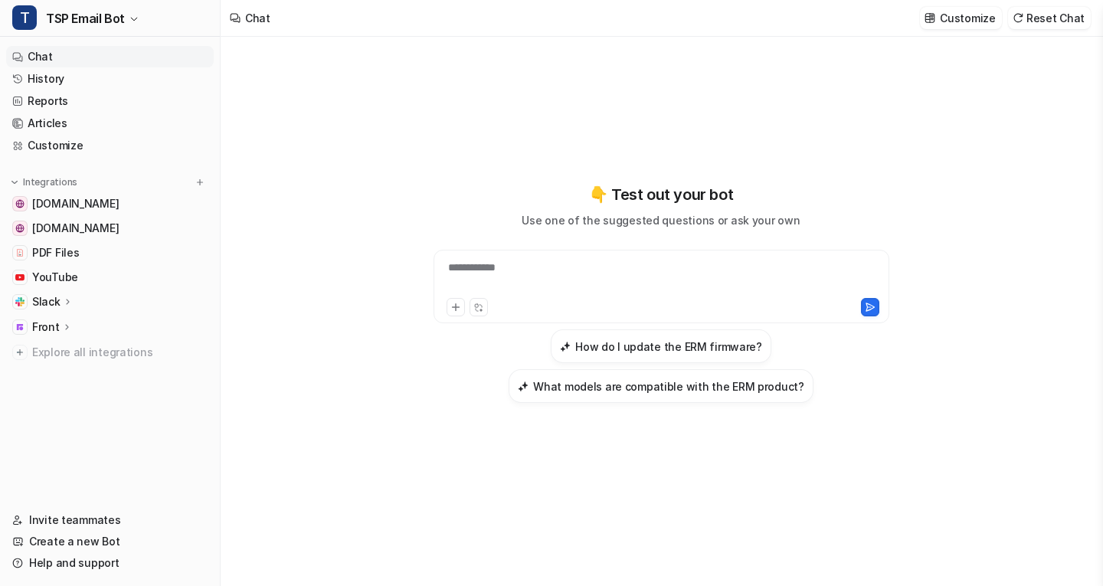
click at [522, 270] on div "**********" at bounding box center [661, 277] width 448 height 35
